Goal: Task Accomplishment & Management: Manage account settings

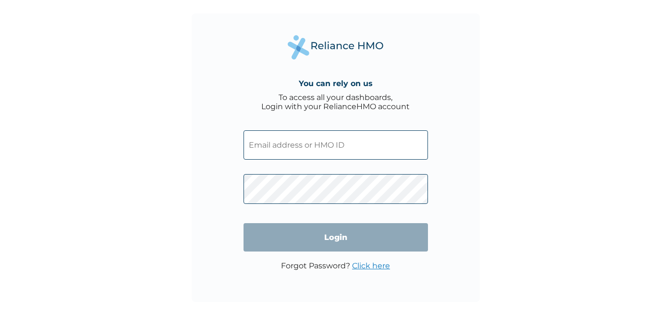
click at [360, 143] on input "text" at bounding box center [335, 144] width 184 height 29
type input "badejoadeolu@gmail.com"
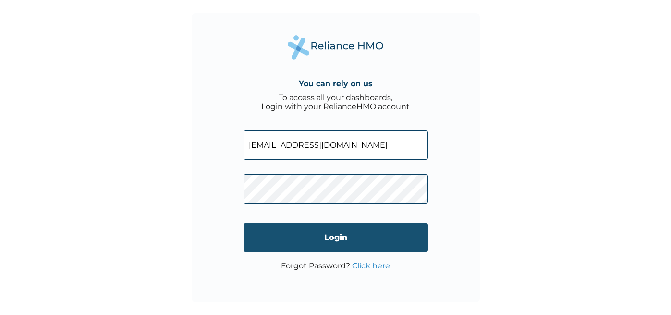
click at [345, 240] on input "Login" at bounding box center [335, 237] width 184 height 28
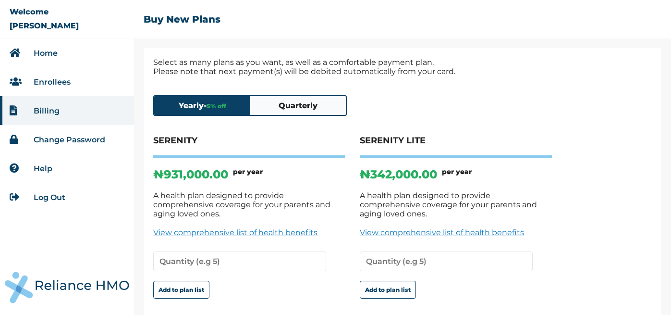
click at [293, 113] on button "Quarterly" at bounding box center [298, 105] width 96 height 19
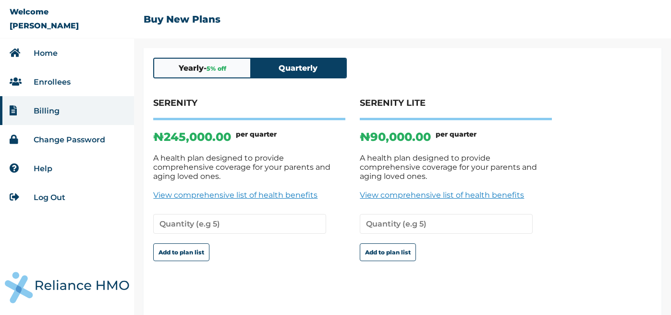
scroll to position [41, 0]
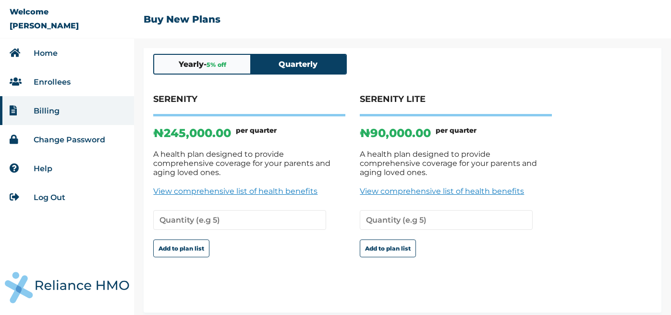
click at [88, 77] on li "Enrollees" at bounding box center [67, 81] width 134 height 29
click at [72, 83] on li "Enrollees" at bounding box center [67, 81] width 134 height 29
click at [12, 77] on icon at bounding box center [17, 82] width 14 height 10
click at [13, 79] on icon at bounding box center [17, 82] width 14 height 10
click at [30, 54] on li "Home" at bounding box center [67, 52] width 134 height 29
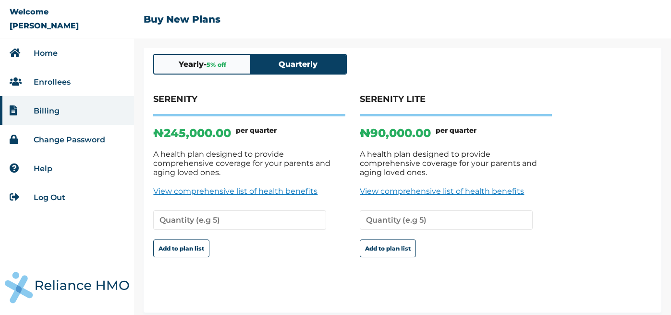
click at [38, 52] on link "Home" at bounding box center [46, 53] width 24 height 9
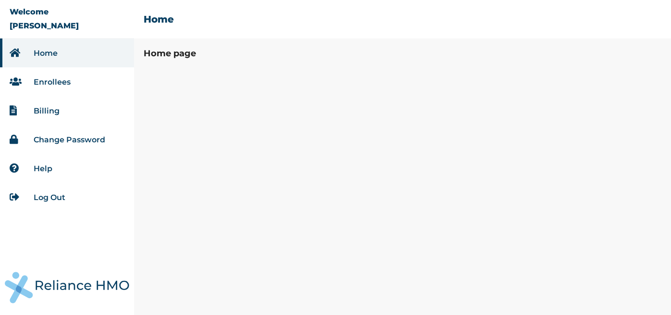
click at [38, 52] on link "Home" at bounding box center [46, 53] width 24 height 9
click at [253, 81] on div "Home page" at bounding box center [402, 181] width 537 height 267
click at [66, 81] on link "Enrollees" at bounding box center [52, 81] width 37 height 9
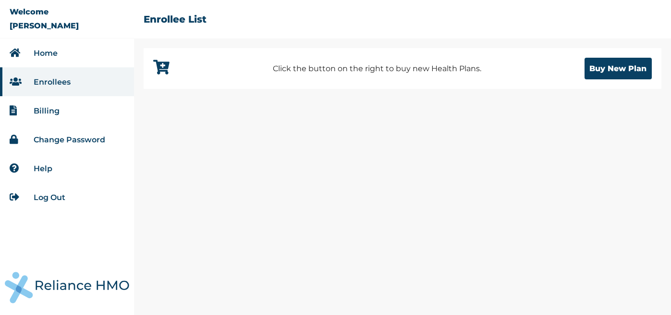
click at [72, 61] on li "Home" at bounding box center [67, 52] width 134 height 29
click at [50, 52] on link "Home" at bounding box center [46, 53] width 24 height 9
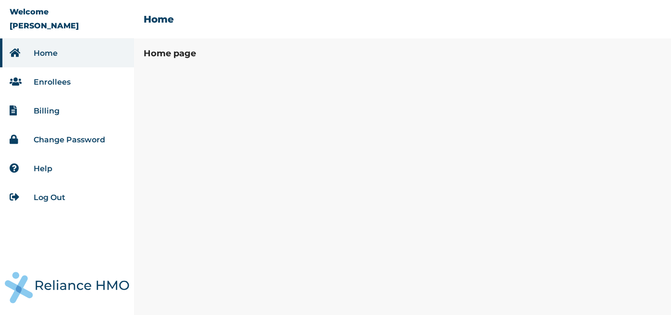
click at [46, 89] on li "Enrollees" at bounding box center [67, 81] width 134 height 29
click at [47, 82] on link "Enrollees" at bounding box center [52, 81] width 37 height 9
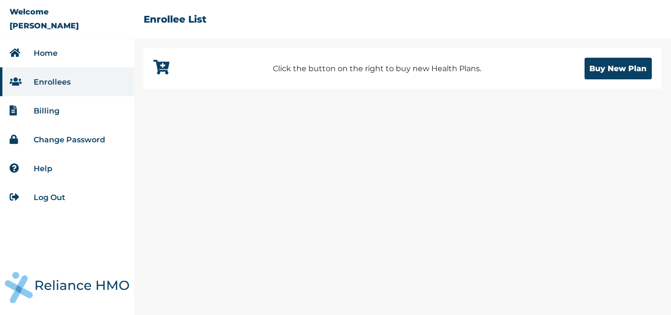
click at [73, 110] on li "Billing" at bounding box center [67, 110] width 134 height 29
click at [60, 114] on li "Billing" at bounding box center [67, 110] width 134 height 29
click at [52, 109] on link "Billing" at bounding box center [47, 110] width 26 height 9
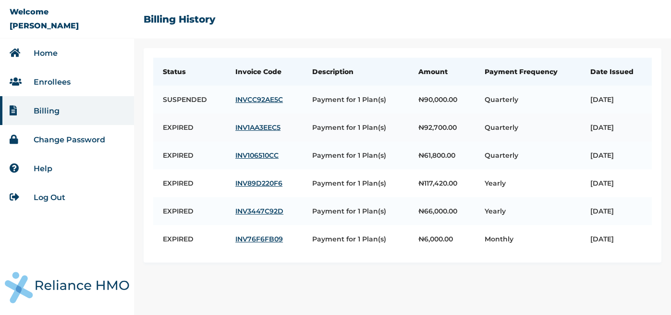
click at [253, 123] on link "INV1AA3EEC5" at bounding box center [264, 127] width 58 height 9
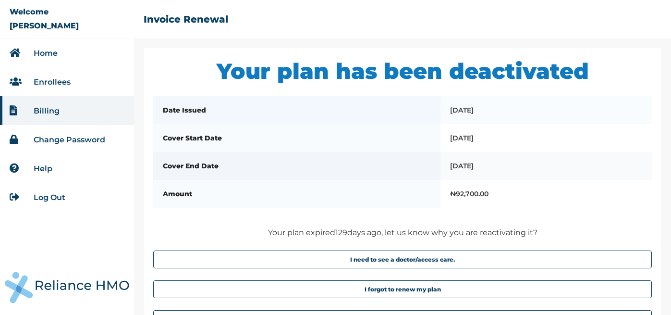
scroll to position [43, 0]
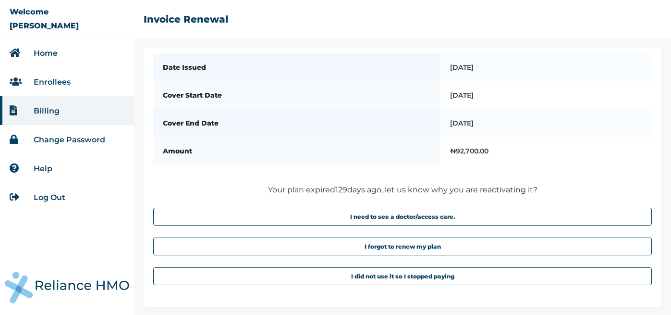
click at [74, 80] on li "Enrollees" at bounding box center [67, 81] width 134 height 29
click at [53, 81] on link "Enrollees" at bounding box center [52, 81] width 37 height 9
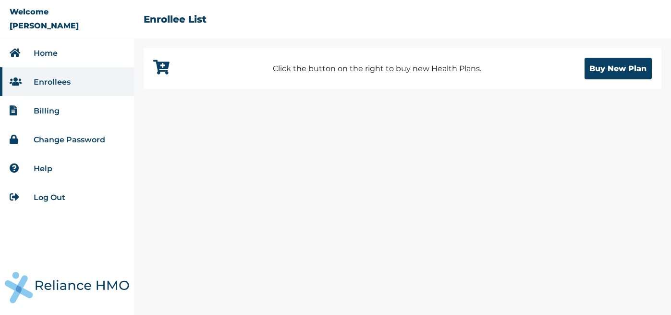
click at [54, 55] on link "Home" at bounding box center [46, 53] width 24 height 9
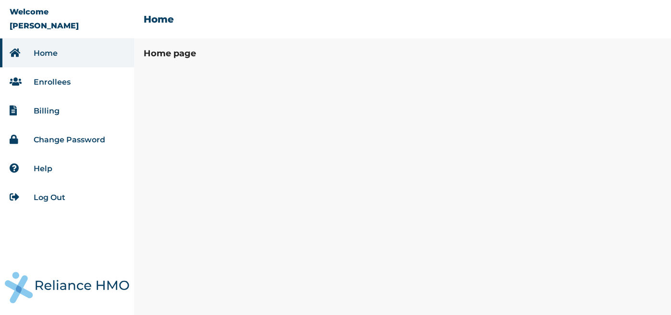
click at [55, 55] on link "Home" at bounding box center [46, 53] width 24 height 9
click at [174, 57] on h3 "Home page" at bounding box center [403, 53] width 518 height 11
click at [101, 112] on li "Billing" at bounding box center [67, 110] width 134 height 29
click at [62, 110] on li "Billing" at bounding box center [67, 110] width 134 height 29
click at [51, 113] on link "Billing" at bounding box center [47, 110] width 26 height 9
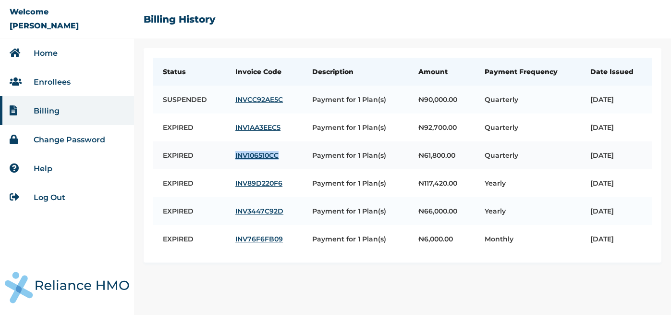
click at [254, 155] on link "INV106510CC" at bounding box center [264, 155] width 58 height 9
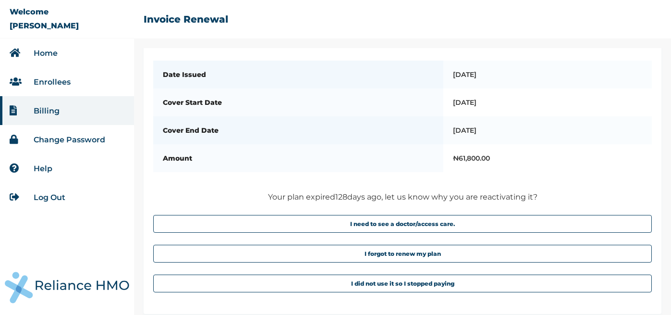
scroll to position [43, 0]
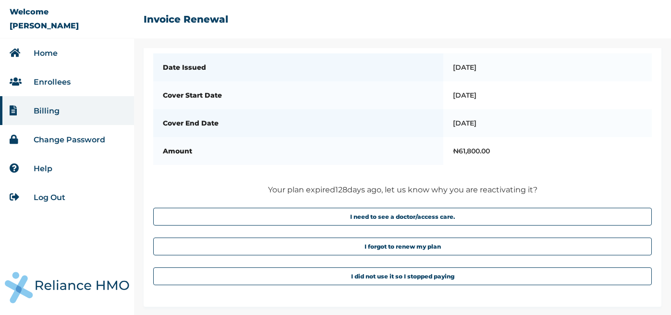
click at [364, 214] on button "I need to see a doctor/access care." at bounding box center [402, 216] width 498 height 18
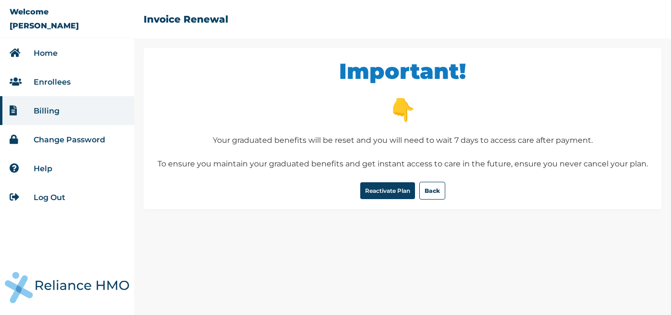
scroll to position [0, 0]
click at [430, 191] on button "Back" at bounding box center [432, 191] width 26 height 18
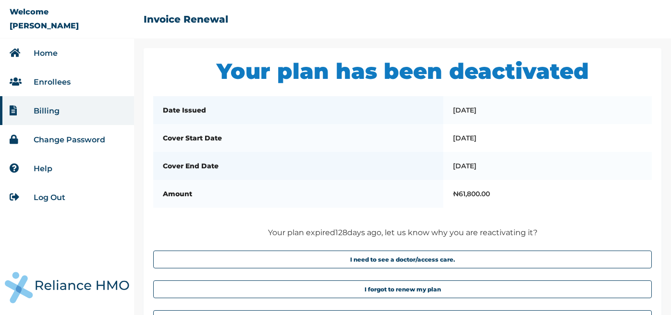
click at [61, 112] on li "Billing" at bounding box center [67, 110] width 134 height 29
click at [48, 112] on link "Billing" at bounding box center [47, 110] width 26 height 9
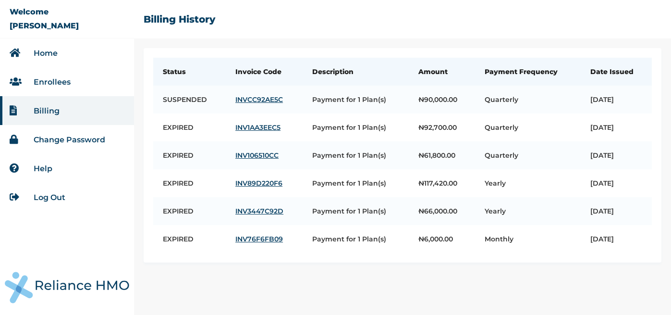
click at [47, 168] on link "Help" at bounding box center [43, 168] width 19 height 9
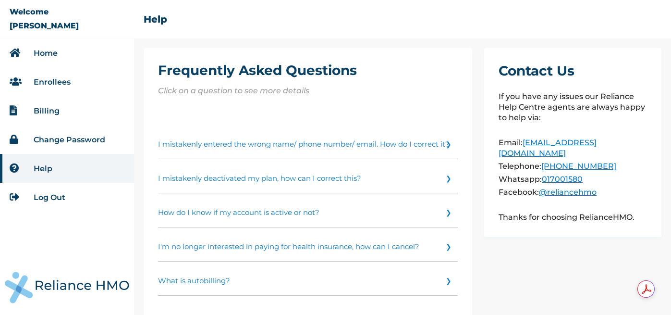
scroll to position [19, 0]
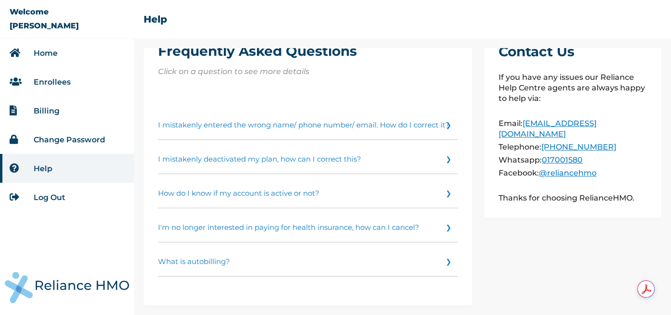
click at [447, 193] on link "How do I know if my account is active or not?" at bounding box center [308, 191] width 300 height 34
click at [53, 113] on link "Billing" at bounding box center [47, 110] width 26 height 9
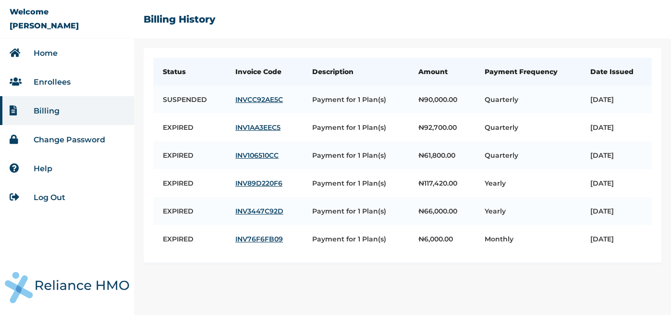
click at [47, 169] on link "Help" at bounding box center [43, 168] width 19 height 9
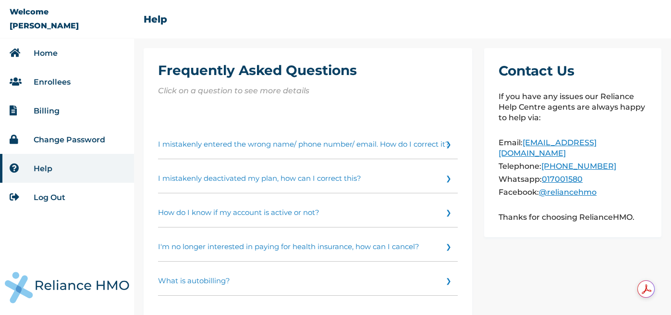
click at [343, 207] on link "How do I know if my account is active or not?" at bounding box center [308, 210] width 300 height 34
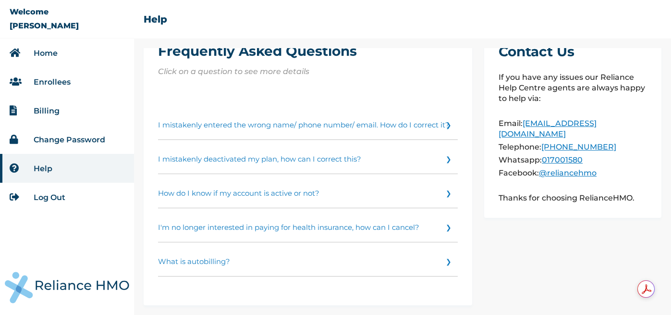
scroll to position [33, 0]
click at [343, 140] on link "I mistakenly deactivated my plan, how can I correct this?" at bounding box center [308, 157] width 300 height 34
click at [351, 112] on link "I mistakenly entered the wrong name/ phone number/ email. How do I correct it?" at bounding box center [308, 123] width 300 height 34
click at [34, 107] on link "Billing" at bounding box center [47, 110] width 26 height 9
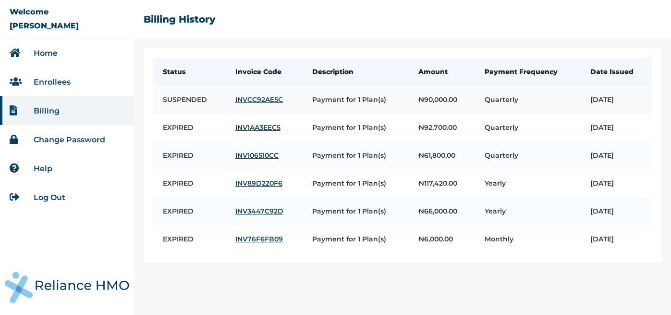
click at [252, 99] on link "INVCC92AE5C" at bounding box center [264, 99] width 58 height 9
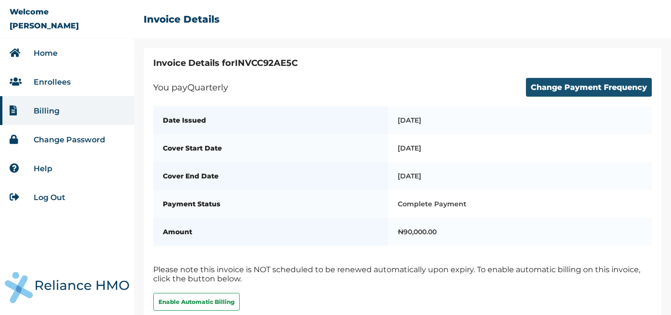
click at [541, 91] on button "Change Payment Frequency" at bounding box center [589, 87] width 126 height 19
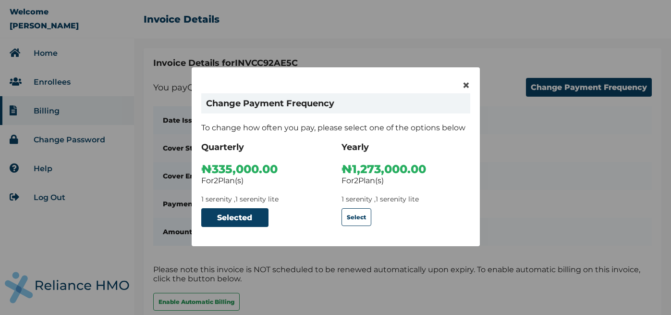
click at [410, 104] on h1 "Change Payment Frequency" at bounding box center [335, 103] width 269 height 20
click at [467, 80] on span "×" at bounding box center [466, 85] width 8 height 16
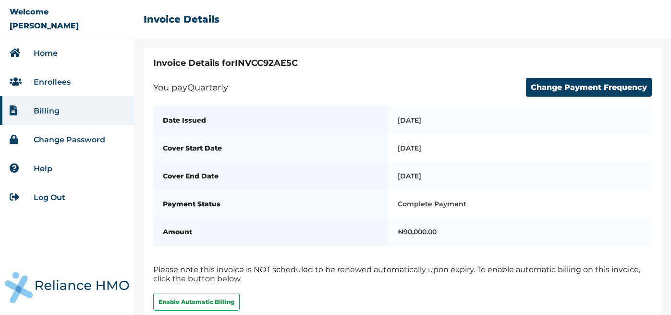
click at [93, 111] on li "Billing" at bounding box center [67, 110] width 134 height 29
click at [47, 87] on li "Enrollees" at bounding box center [67, 81] width 134 height 29
click at [39, 105] on li "Billing" at bounding box center [67, 110] width 134 height 29
click at [38, 50] on link "Home" at bounding box center [46, 53] width 24 height 9
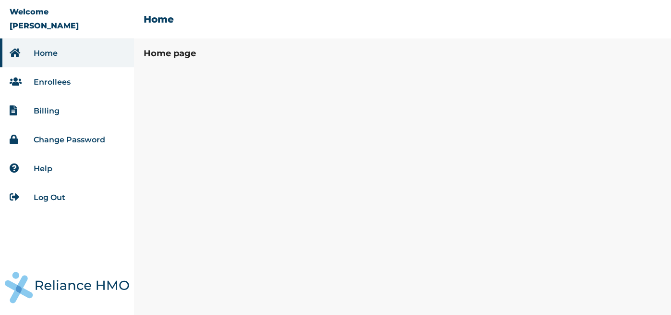
click at [42, 111] on link "Billing" at bounding box center [47, 110] width 26 height 9
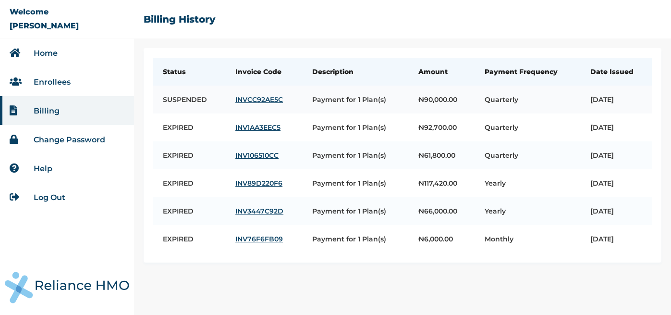
click at [581, 100] on td "Tuesday, June 10th 2025" at bounding box center [616, 99] width 71 height 28
click at [315, 104] on td "Payment for 1 Plan(s)" at bounding box center [356, 99] width 106 height 28
click at [192, 99] on td "SUSPENDED" at bounding box center [189, 99] width 73 height 28
click at [242, 98] on link "INVCC92AE5C" at bounding box center [264, 99] width 58 height 9
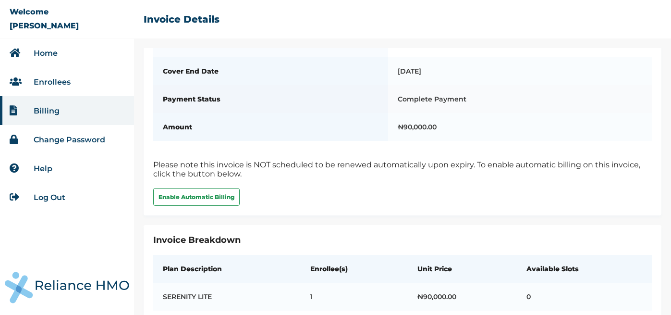
scroll to position [117, 0]
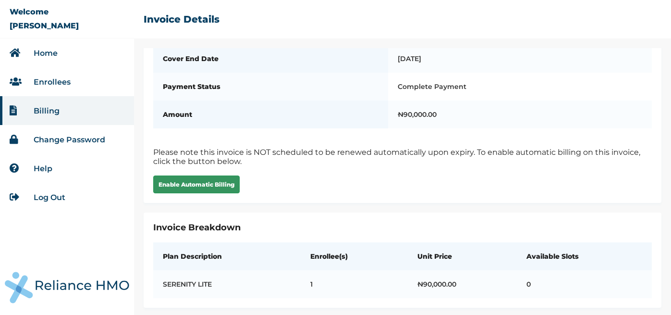
click at [216, 187] on button "Enable Automatic Billing" at bounding box center [196, 184] width 86 height 18
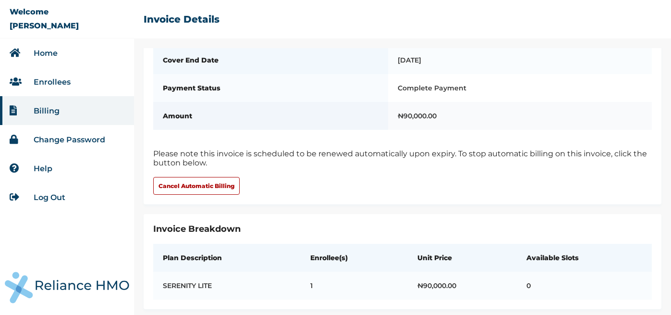
scroll to position [117, 0]
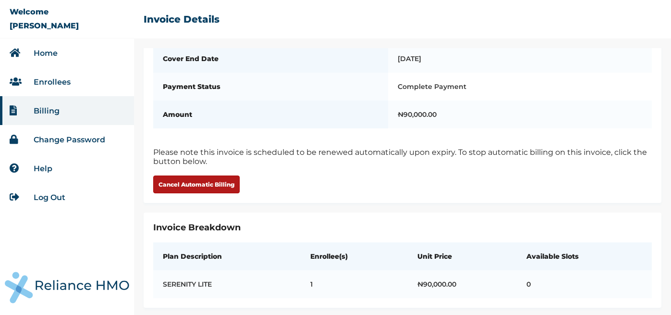
click at [217, 184] on button "Cancel Automatic Billing" at bounding box center [196, 184] width 86 height 18
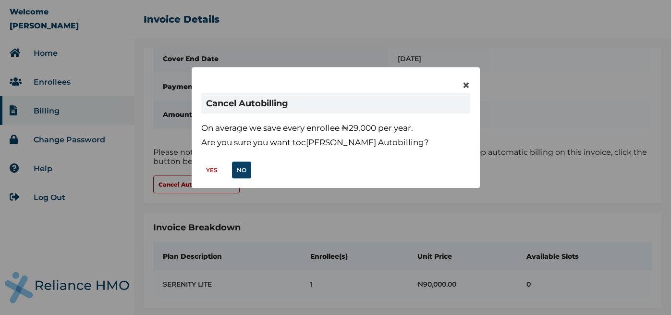
click at [213, 173] on button "YES" at bounding box center [211, 169] width 21 height 17
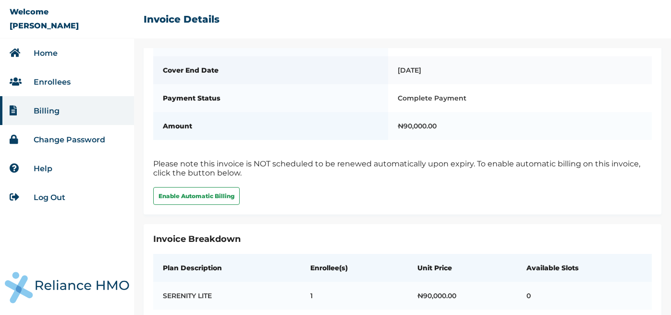
scroll to position [108, 0]
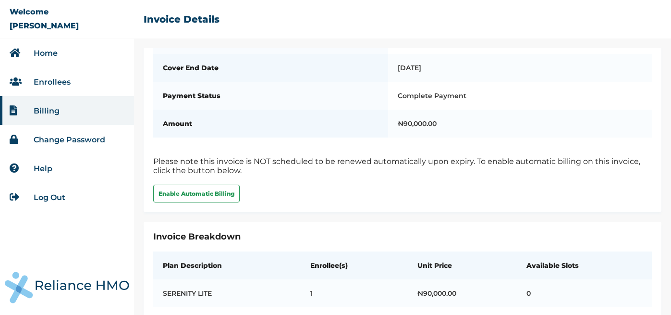
click at [90, 105] on li "Billing" at bounding box center [67, 110] width 134 height 29
click at [81, 85] on li "Enrollees" at bounding box center [67, 81] width 134 height 29
click at [59, 78] on link "Enrollees" at bounding box center [52, 81] width 37 height 9
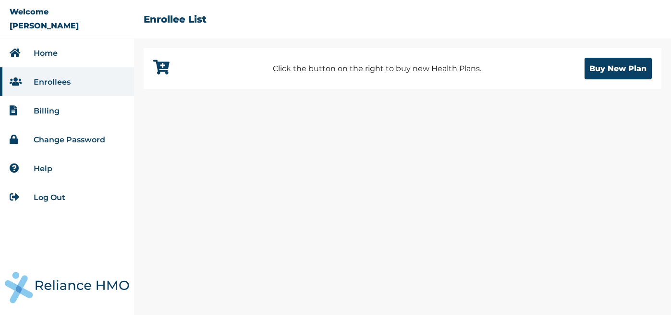
click at [70, 85] on link "Enrollees" at bounding box center [52, 81] width 37 height 9
click at [64, 114] on li "Billing" at bounding box center [67, 110] width 134 height 29
click at [52, 113] on link "Billing" at bounding box center [47, 110] width 26 height 9
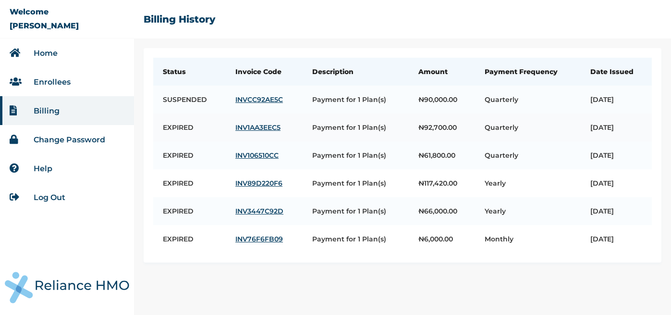
click at [261, 126] on link "INV1AA3EEC5" at bounding box center [264, 127] width 58 height 9
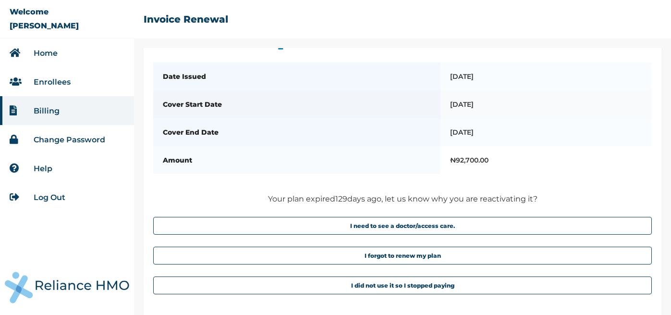
scroll to position [35, 0]
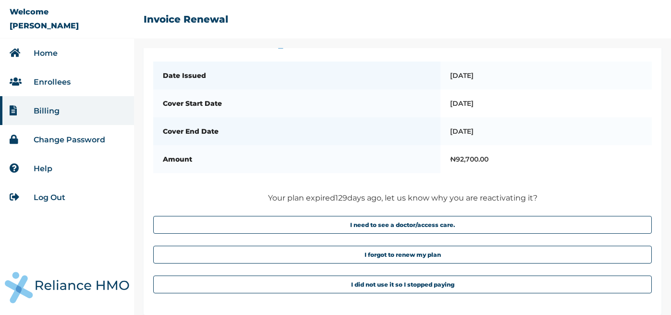
click at [59, 111] on link "Billing" at bounding box center [47, 110] width 26 height 9
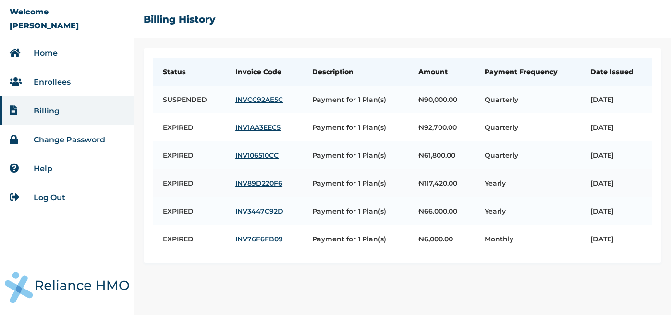
click at [235, 182] on link "INV89D220F6" at bounding box center [264, 183] width 58 height 9
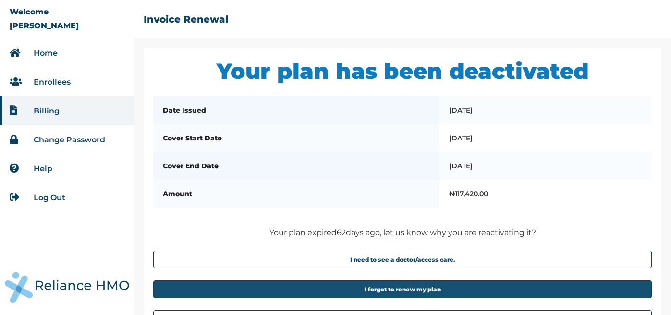
click at [330, 287] on button "I forgot to renew my plan" at bounding box center [402, 289] width 498 height 18
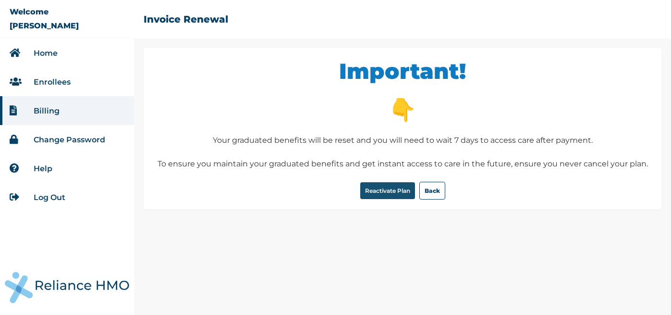
click at [394, 194] on button "Reactivate Plan" at bounding box center [387, 190] width 55 height 17
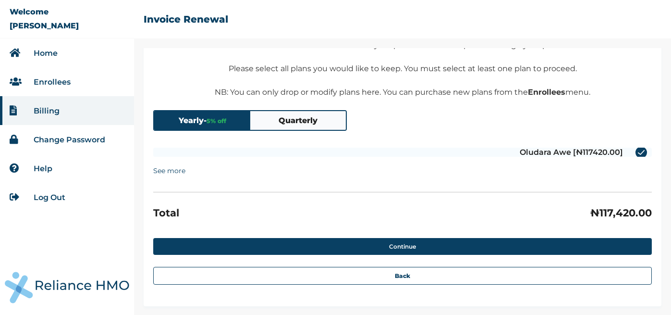
scroll to position [58, 0]
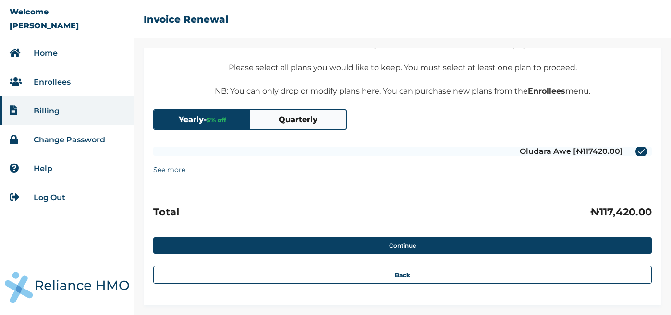
click at [294, 116] on button "Quarterly" at bounding box center [298, 119] width 96 height 19
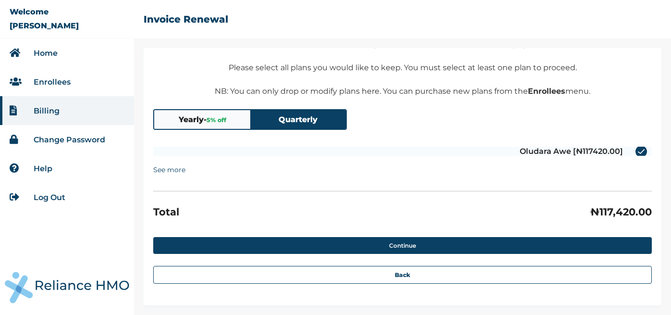
click at [294, 116] on button "Quarterly" at bounding box center [298, 119] width 96 height 19
click at [641, 149] on label "Oludara Awe [₦117420.00]" at bounding box center [402, 150] width 498 height 9
click at [637, 149] on input "Oludara Awe [₦117420.00]" at bounding box center [629, 151] width 15 height 15
click at [640, 152] on label "Oludara Awe [₦117420.00]" at bounding box center [402, 150] width 498 height 9
click at [637, 152] on input "Oludara Awe [₦117420.00]" at bounding box center [629, 151] width 15 height 15
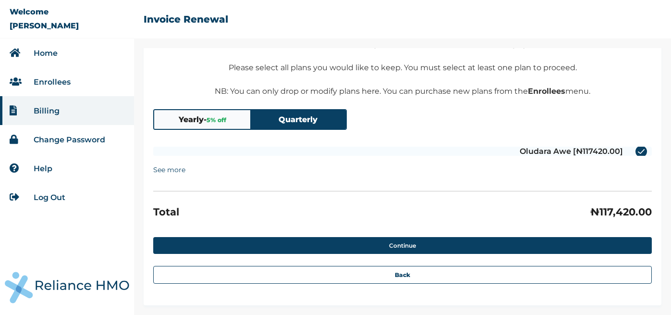
click at [204, 117] on button "Yearly - 5 % off" at bounding box center [202, 119] width 96 height 19
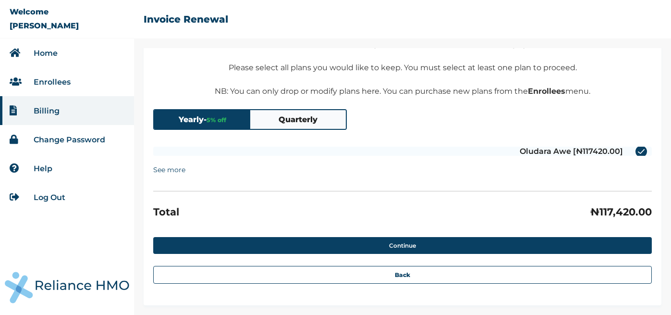
click at [643, 150] on label "Oludara Awe [₦117420.00]" at bounding box center [402, 150] width 498 height 9
click at [637, 150] on input "Oludara Awe [₦117420.00]" at bounding box center [629, 151] width 15 height 15
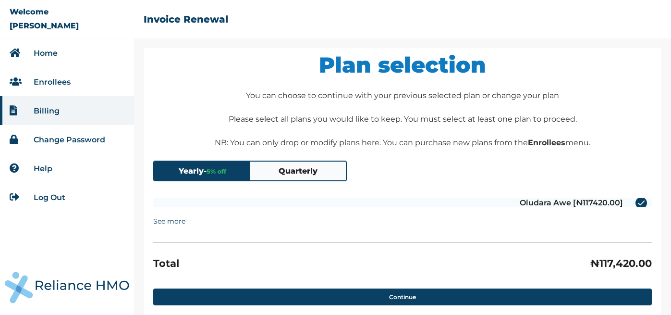
scroll to position [0, 0]
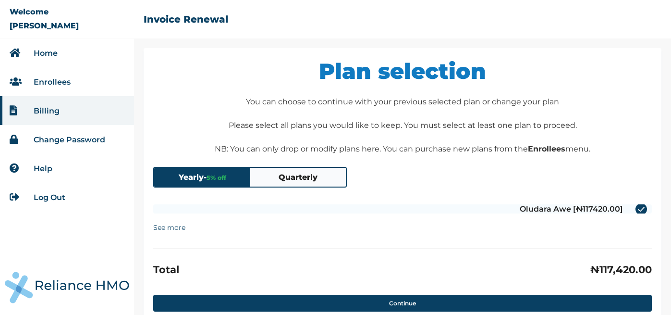
click at [314, 172] on button "Quarterly" at bounding box center [298, 177] width 96 height 19
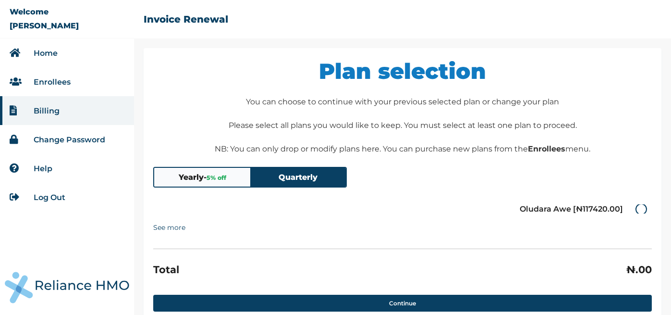
click at [307, 182] on button "Quarterly" at bounding box center [298, 177] width 96 height 19
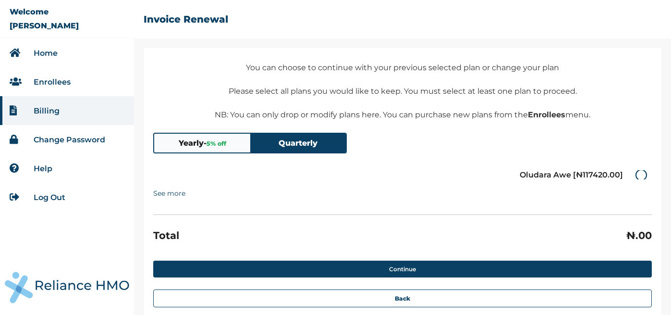
scroll to position [58, 0]
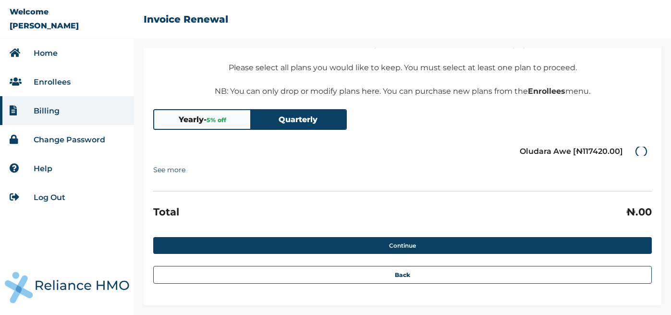
click at [642, 150] on label "Oludara Awe [₦117420.00]" at bounding box center [402, 150] width 498 height 9
click at [637, 150] on input "Oludara Awe [₦117420.00]" at bounding box center [629, 151] width 15 height 15
checkbox input "true"
click at [228, 120] on button "Yearly - 5 % off" at bounding box center [202, 119] width 96 height 19
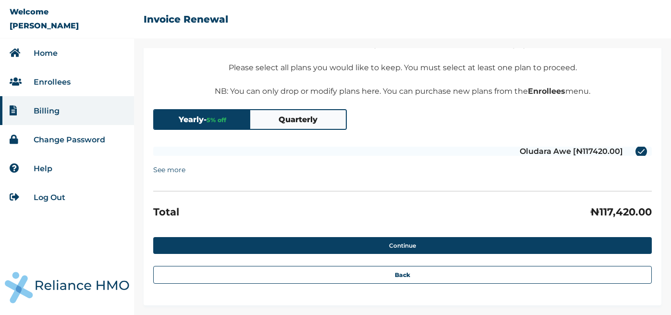
click at [172, 172] on summary "See more" at bounding box center [169, 169] width 32 height 18
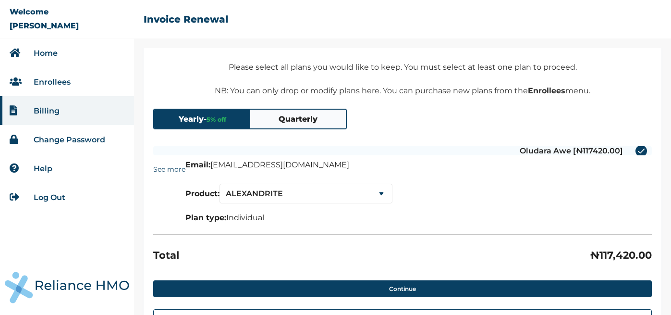
click at [277, 116] on button "Quarterly" at bounding box center [298, 118] width 96 height 19
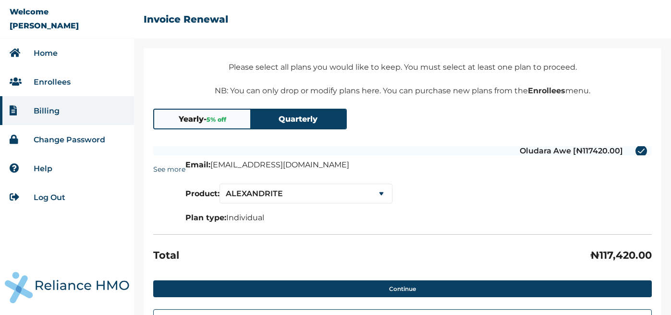
click at [307, 113] on button "Quarterly" at bounding box center [298, 118] width 96 height 19
click at [300, 192] on select "ALEXANDRITE SERENITY SERENITY LITE" at bounding box center [305, 193] width 173 height 20
select select "1"
click at [222, 184] on select "ALEXANDRITE SERENITY SERENITY LITE" at bounding box center [305, 193] width 173 height 20
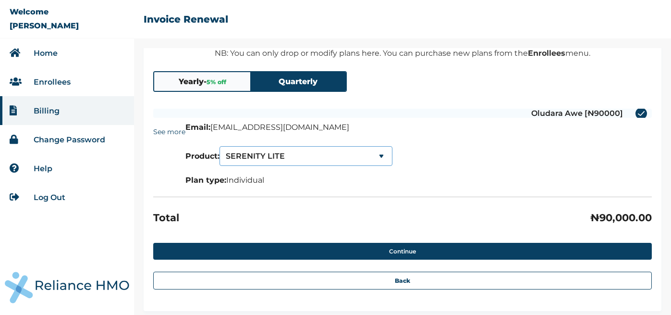
scroll to position [103, 0]
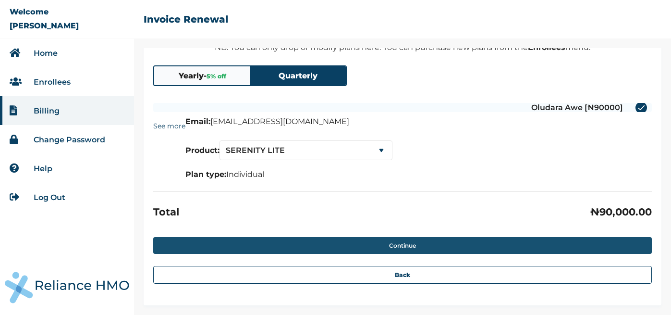
click at [360, 247] on button "Continue" at bounding box center [402, 245] width 498 height 17
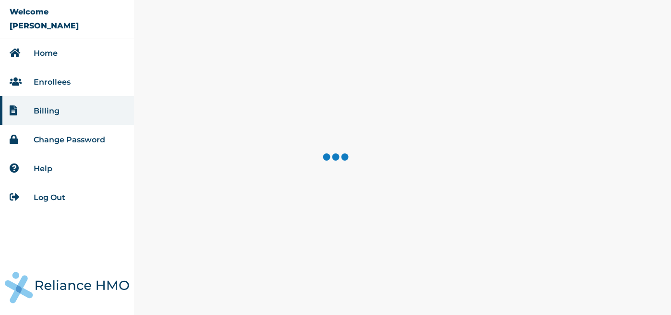
click at [85, 82] on li "Enrollees" at bounding box center [67, 81] width 134 height 29
click at [58, 85] on link "Enrollees" at bounding box center [52, 81] width 37 height 9
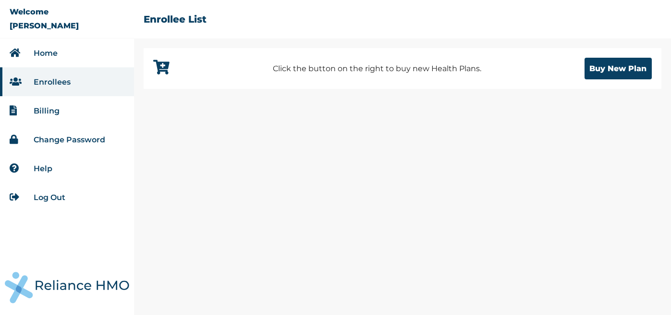
click at [51, 110] on link "Billing" at bounding box center [47, 110] width 26 height 9
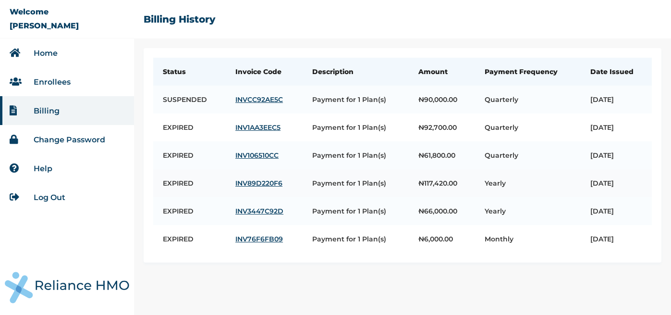
click at [239, 181] on link "INV89D220F6" at bounding box center [264, 183] width 58 height 9
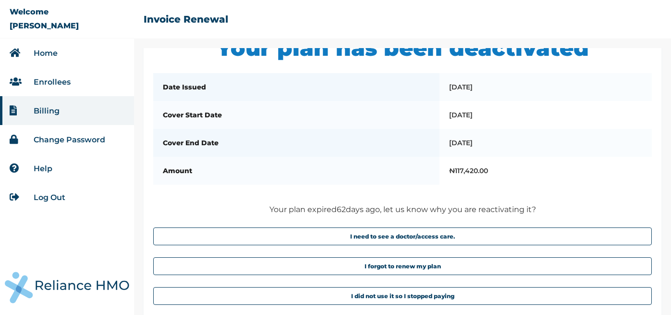
scroll to position [28, 0]
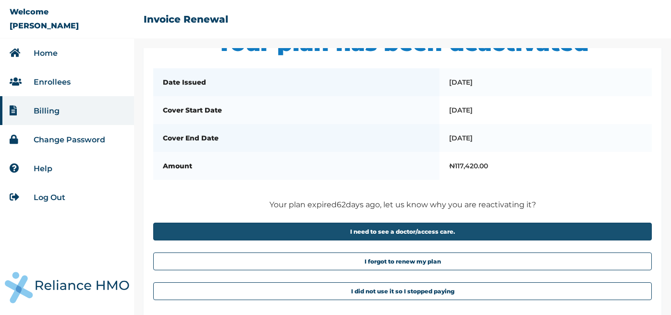
click at [294, 230] on button "I need to see a doctor/access care." at bounding box center [402, 231] width 498 height 18
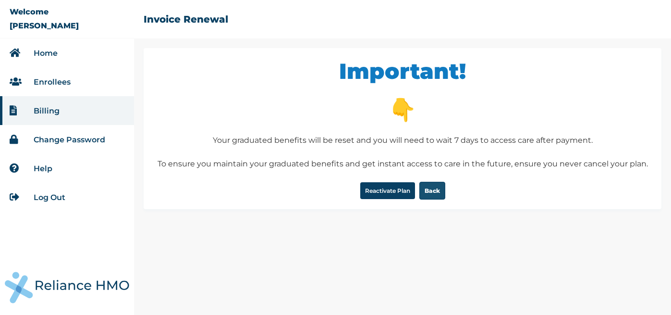
click at [439, 188] on button "Back" at bounding box center [432, 191] width 26 height 18
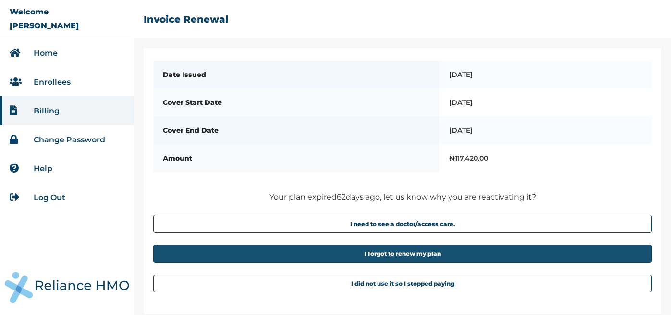
scroll to position [43, 0]
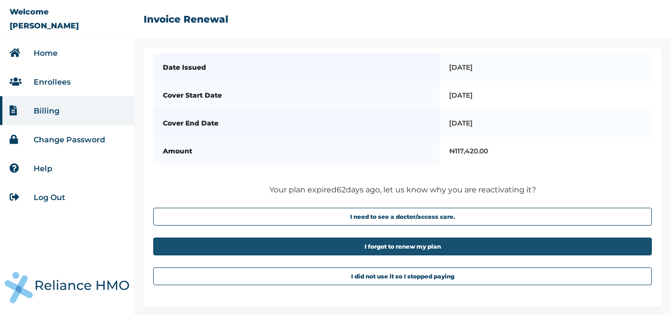
click at [412, 246] on button "I forgot to renew my plan" at bounding box center [402, 246] width 498 height 18
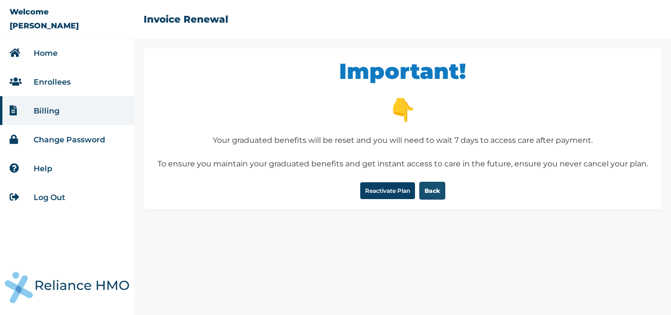
click at [424, 191] on button "Back" at bounding box center [432, 191] width 26 height 18
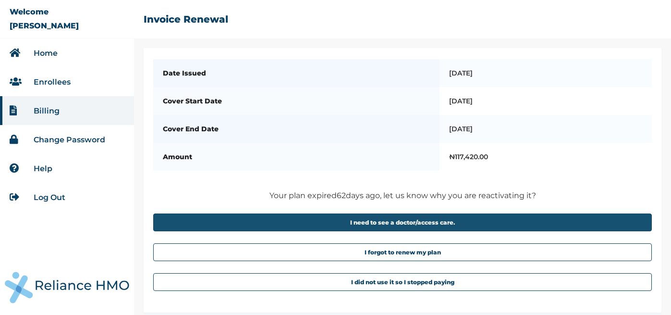
scroll to position [40, 0]
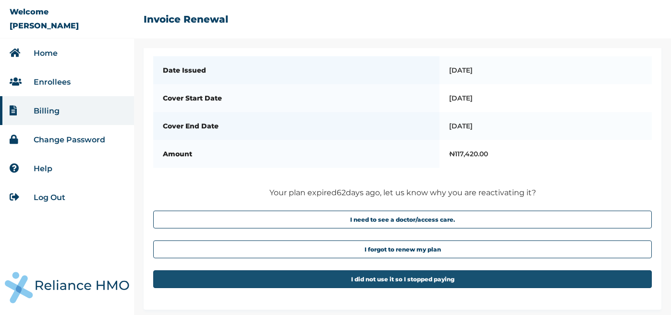
click at [398, 275] on button "I did not use it so I stopped paying" at bounding box center [402, 279] width 498 height 18
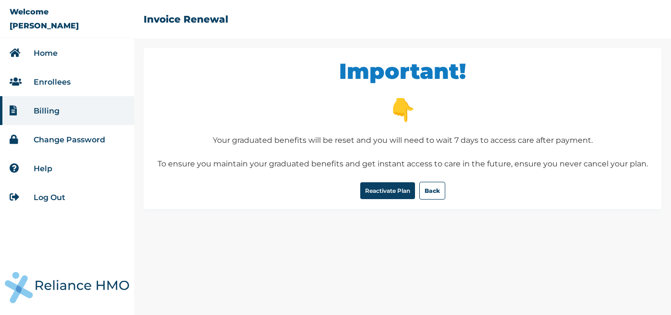
scroll to position [0, 0]
click at [445, 185] on button "Back" at bounding box center [432, 191] width 26 height 18
